Goal: Task Accomplishment & Management: Complete application form

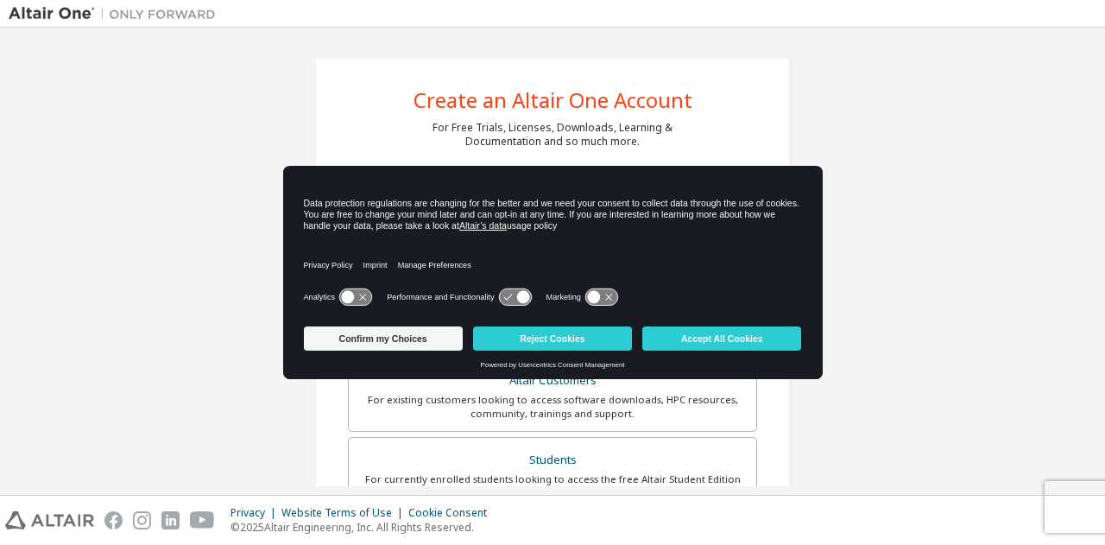
drag, startPoint x: 744, startPoint y: 332, endPoint x: 882, endPoint y: 324, distance: 138.4
click at [747, 332] on button "Accept All Cookies" at bounding box center [721, 338] width 159 height 24
